Goal: Communication & Community: Connect with others

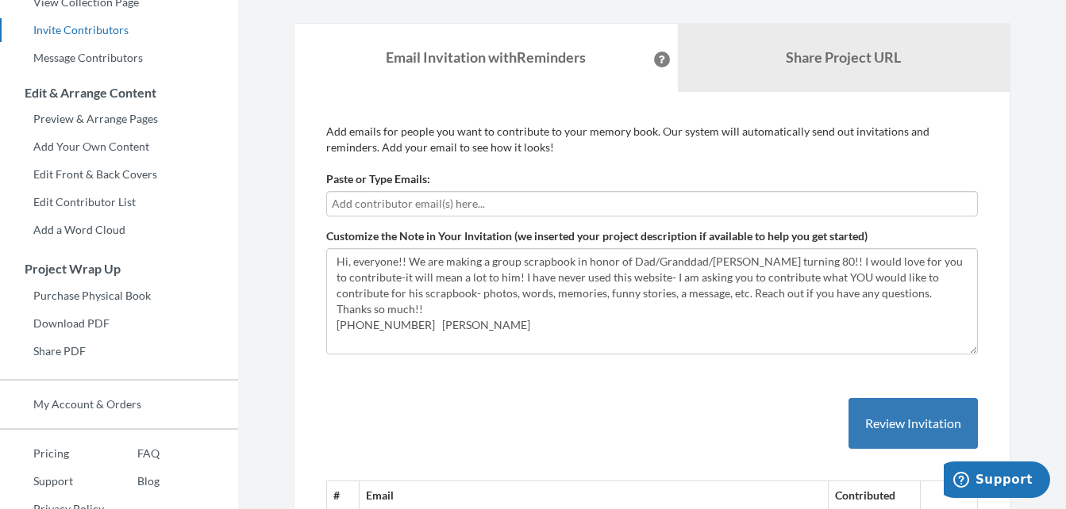
click at [412, 199] on input "text" at bounding box center [652, 203] width 640 height 17
type input "[PERSON_NAME][EMAIL_ADDRESS][PERSON_NAME][DOMAIN_NAME]"
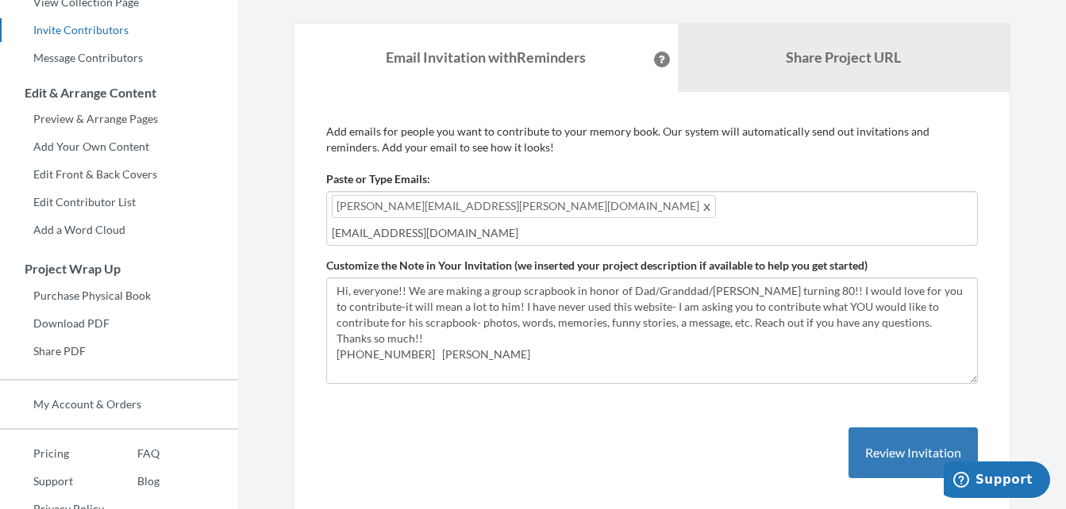
type input "[EMAIL_ADDRESS][DOMAIN_NAME]"
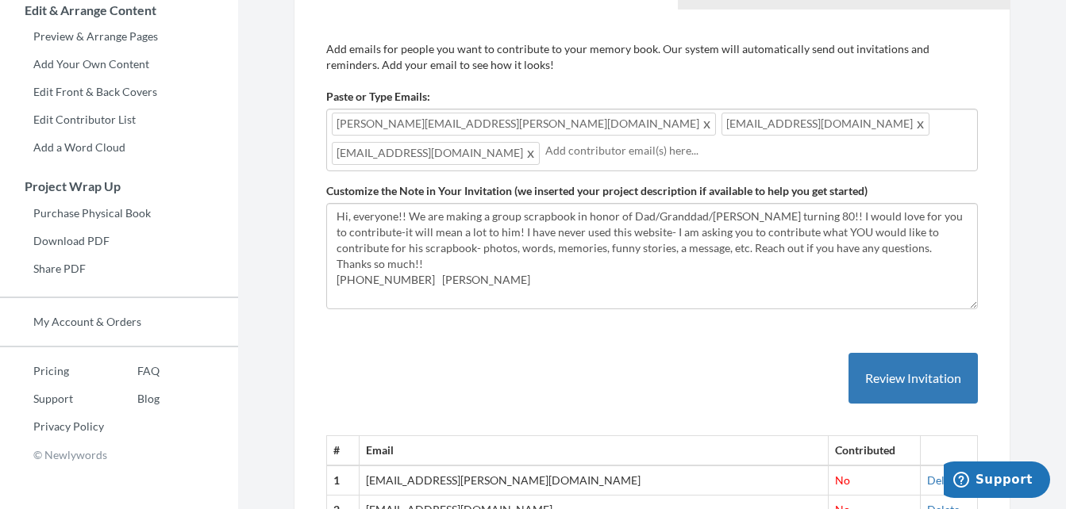
scroll to position [315, 0]
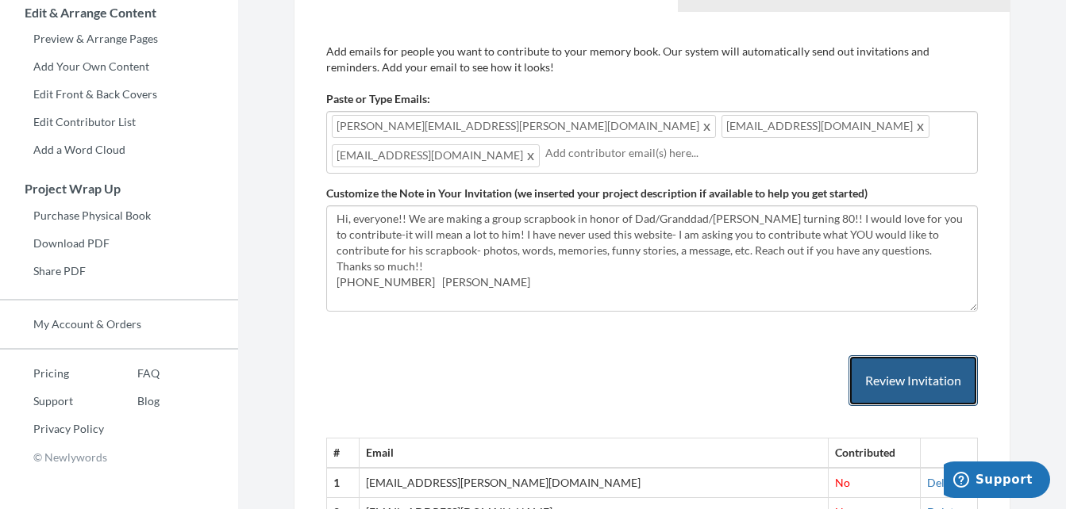
click at [890, 366] on button "Review Invitation" at bounding box center [912, 382] width 129 height 52
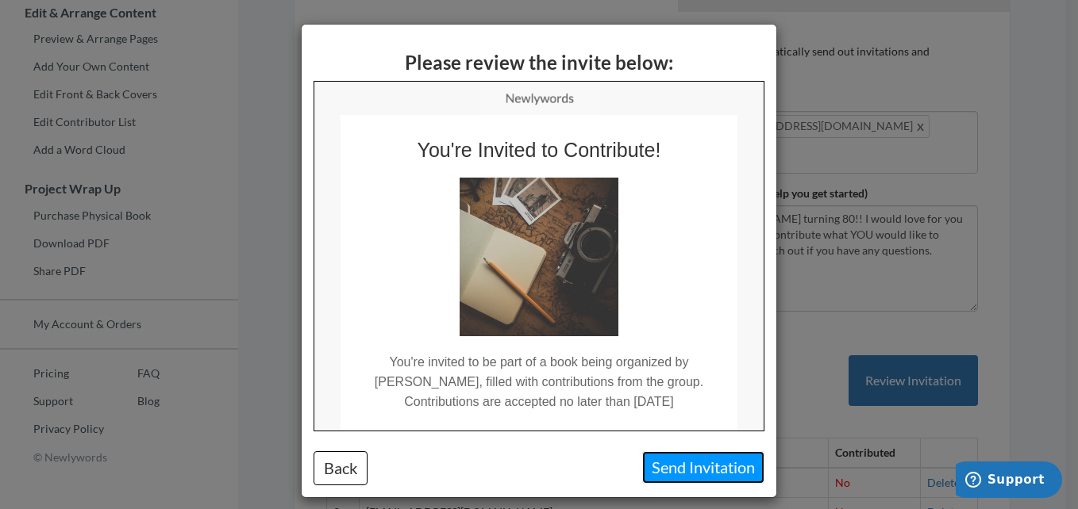
click at [688, 464] on button "Send Invitation" at bounding box center [703, 468] width 122 height 33
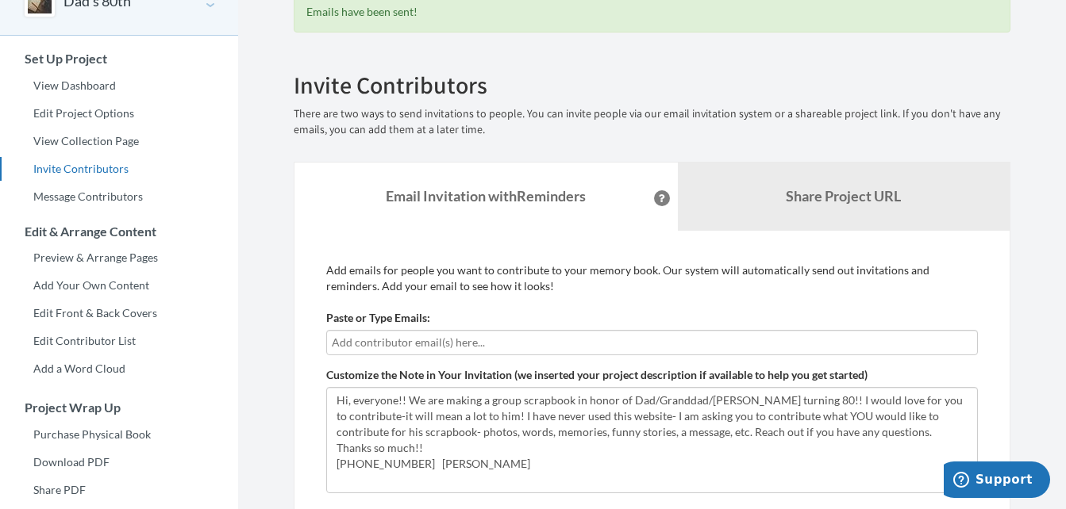
scroll to position [94, 0]
click at [456, 336] on input "text" at bounding box center [652, 344] width 640 height 17
type input "[EMAIL_ADDRESS][DOMAIN_NAME]"
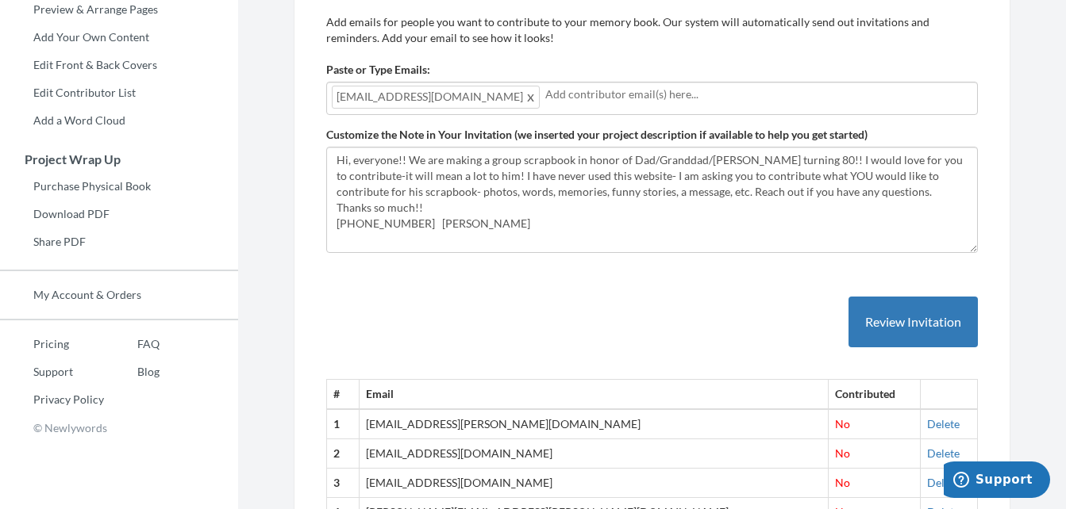
scroll to position [377, 0]
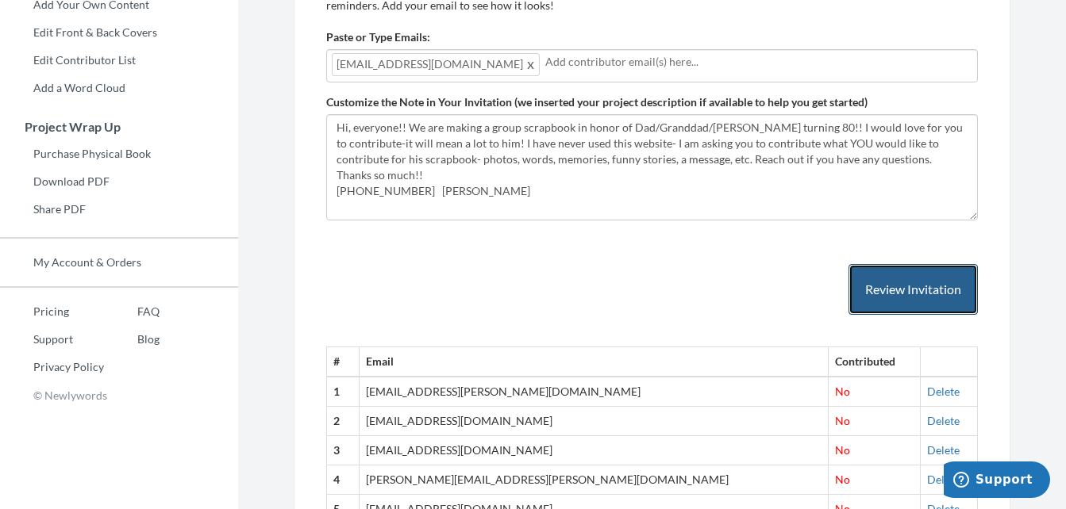
click at [925, 290] on button "Review Invitation" at bounding box center [912, 290] width 129 height 52
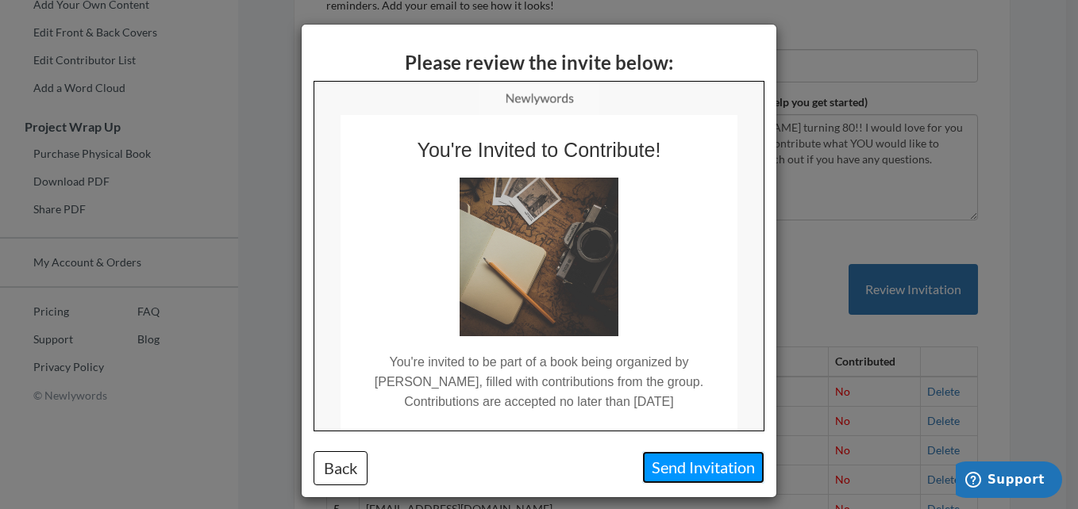
click at [684, 459] on button "Send Invitation" at bounding box center [703, 468] width 122 height 33
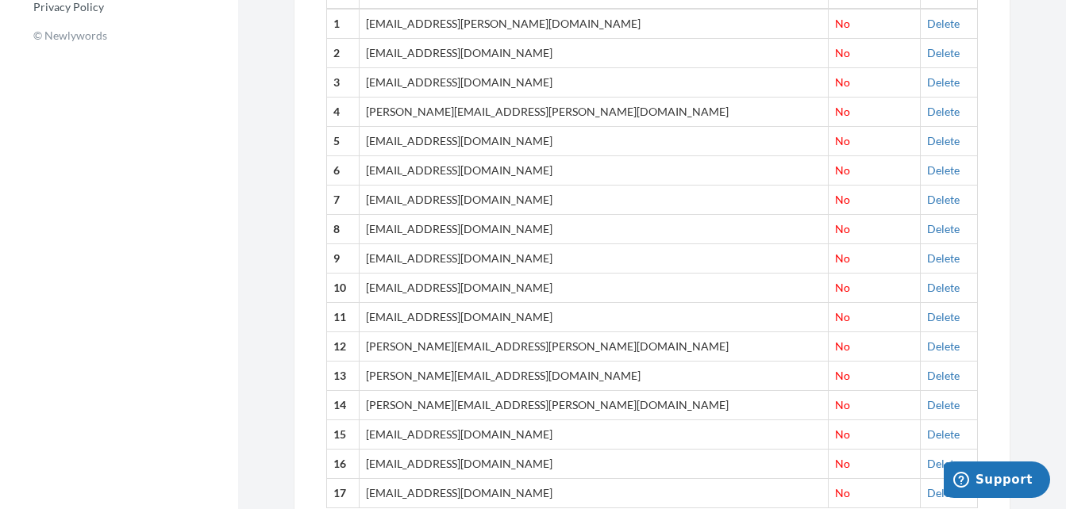
scroll to position [739, 0]
